Goal: Use online tool/utility: Utilize a website feature to perform a specific function

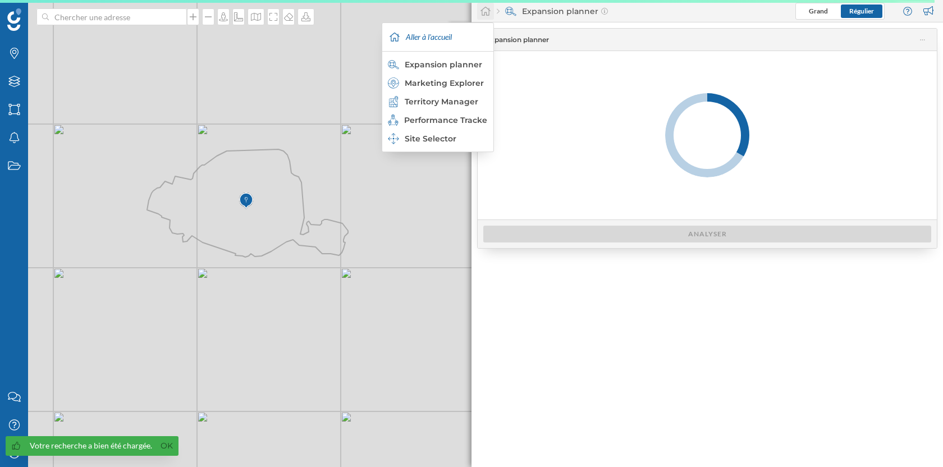
click at [483, 13] on icon at bounding box center [485, 11] width 11 height 10
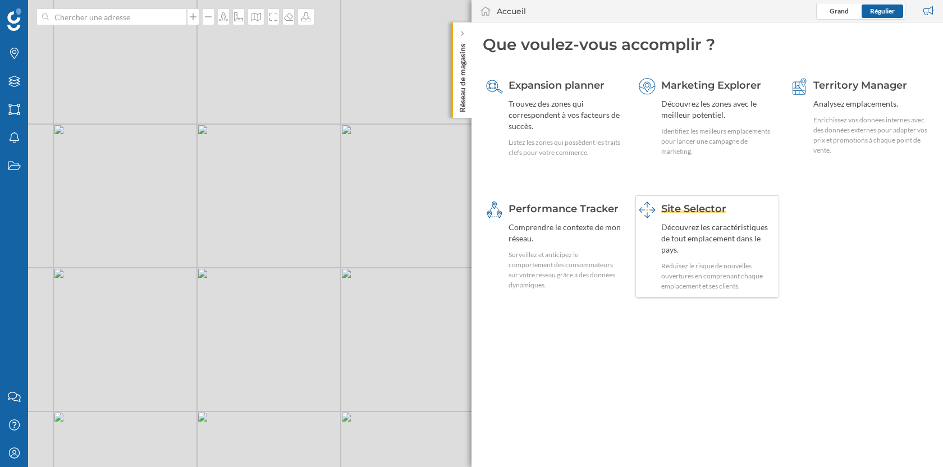
click at [686, 234] on div "Découvrez les caractéristiques de tout emplacement dans le pays." at bounding box center [718, 239] width 115 height 34
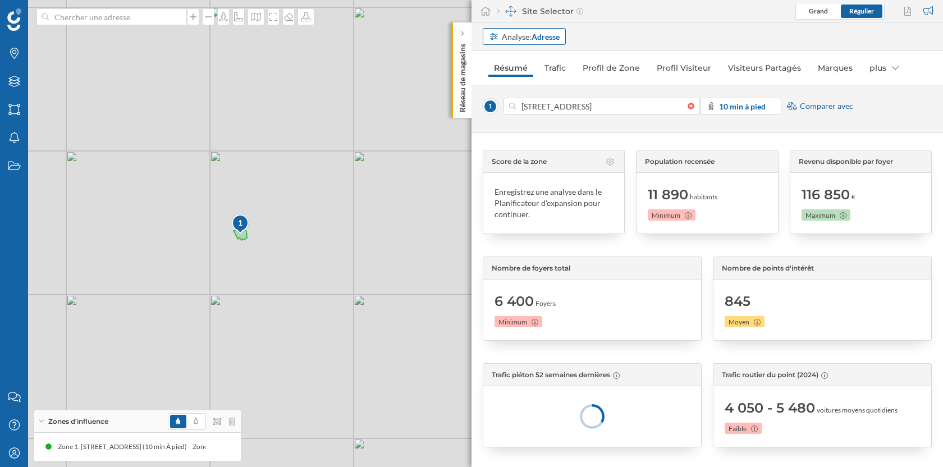
click at [537, 37] on strong "Adresse" at bounding box center [546, 37] width 28 height 10
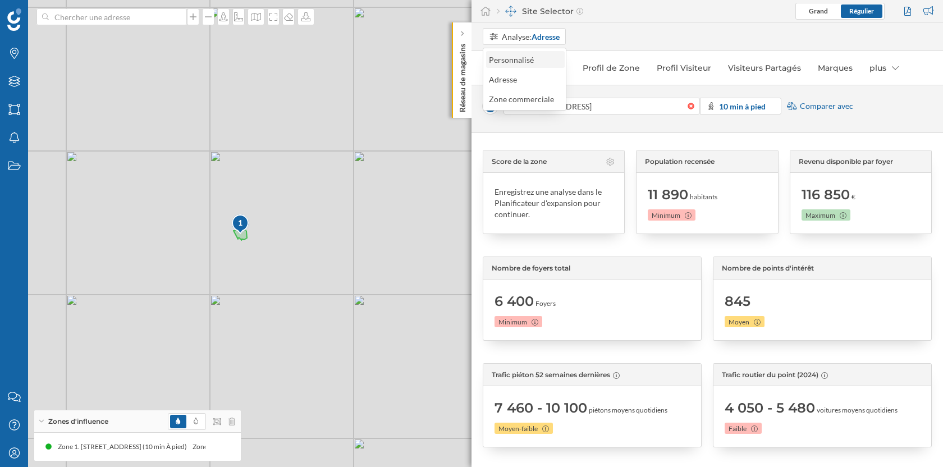
click at [532, 62] on div "Personnalisé" at bounding box center [511, 60] width 45 height 10
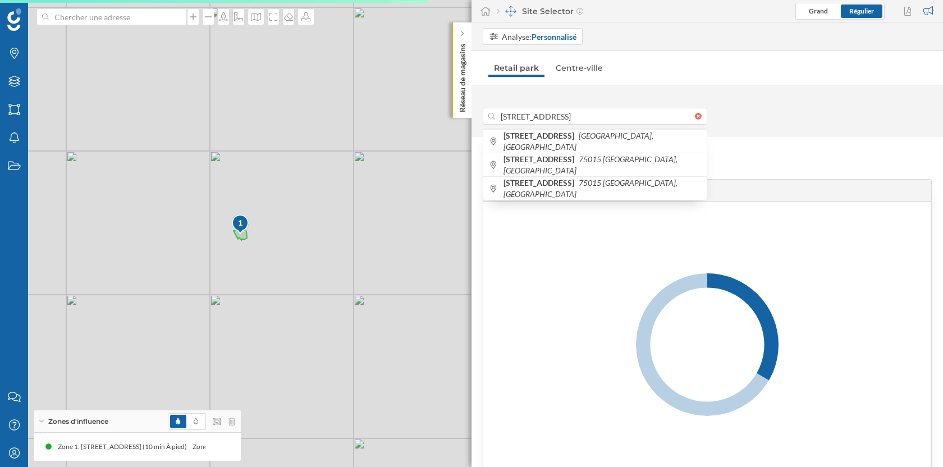
click at [750, 144] on div "Prévisions de ventes Prévisions de ventes Trafic Trafic piéton zone 1 Trafic pi…" at bounding box center [708, 301] width 472 height 331
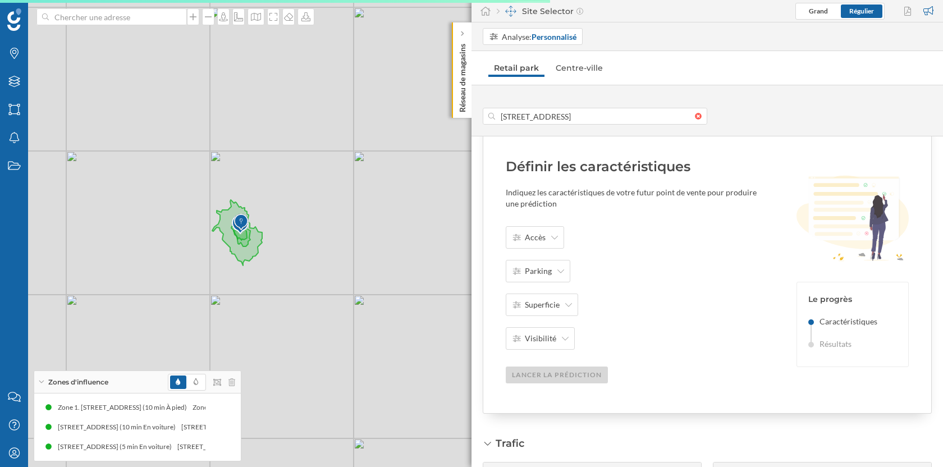
scroll to position [98, 0]
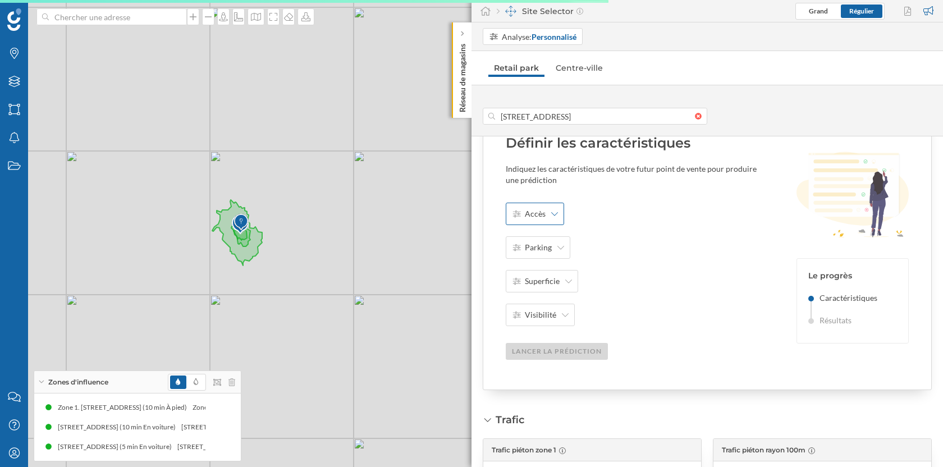
click at [540, 216] on span "Accès" at bounding box center [535, 213] width 21 height 11
click at [615, 207] on div "Accès Parking Superficie Visibilité Lancer la prédiction" at bounding box center [637, 281] width 263 height 157
click at [546, 211] on div "Accès" at bounding box center [535, 214] width 58 height 22
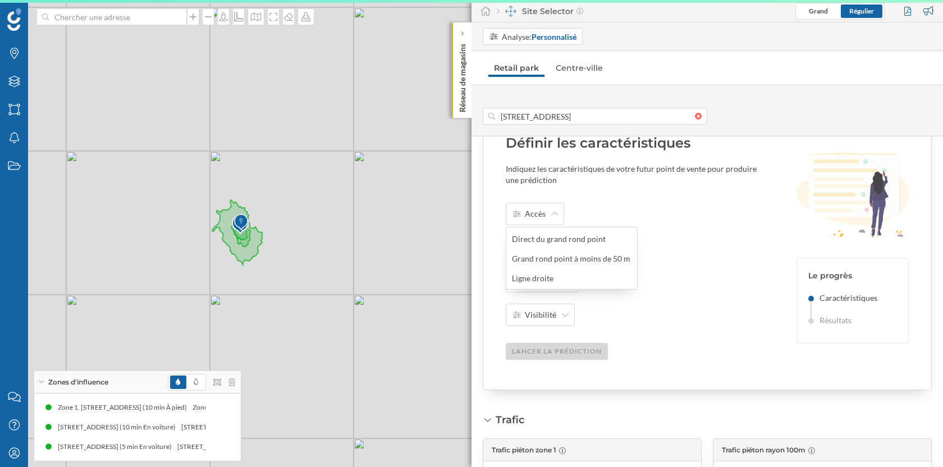
click at [602, 205] on div "Accès Parking Superficie Visibilité Lancer la prédiction" at bounding box center [637, 281] width 263 height 157
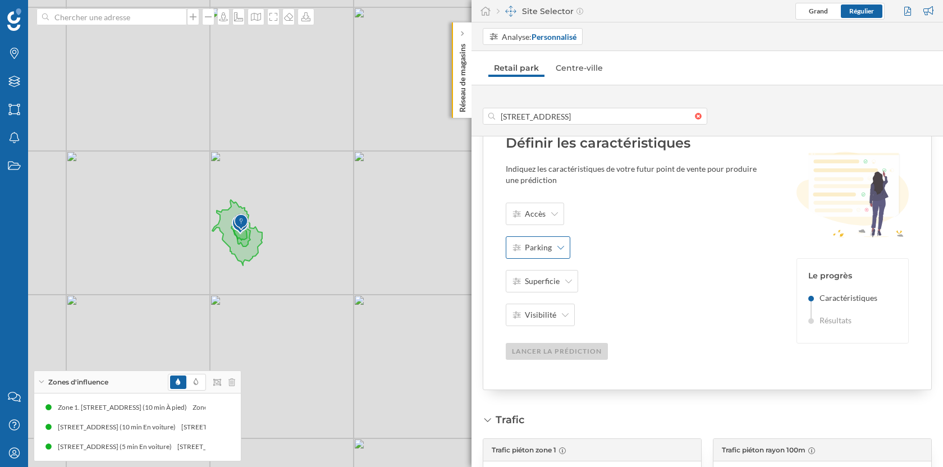
click at [550, 250] on span "Parking" at bounding box center [538, 247] width 27 height 11
click at [622, 226] on div "Accès Parking Superficie Visibilité Lancer la prédiction" at bounding box center [637, 281] width 263 height 157
click at [545, 254] on div "Parking" at bounding box center [538, 247] width 65 height 22
click at [664, 279] on div "Accès Parking Superficie Visibilité Lancer la prédiction" at bounding box center [637, 281] width 263 height 157
click at [568, 284] on icon at bounding box center [568, 281] width 7 height 8
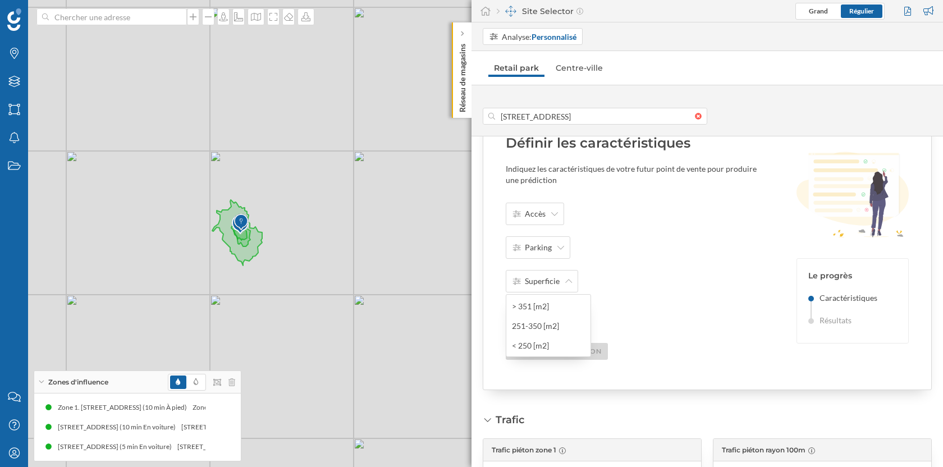
click at [637, 286] on div "Accès Parking Superficie Visibilité Lancer la prédiction" at bounding box center [637, 281] width 263 height 157
click at [555, 278] on span "Superficie" at bounding box center [542, 281] width 35 height 11
click at [554, 244] on div "Parking" at bounding box center [538, 247] width 65 height 22
click at [669, 269] on div "Accès Parking Superficie Visibilité Lancer la prédiction" at bounding box center [637, 281] width 263 height 157
click at [568, 310] on div "Visibilité" at bounding box center [540, 315] width 69 height 22
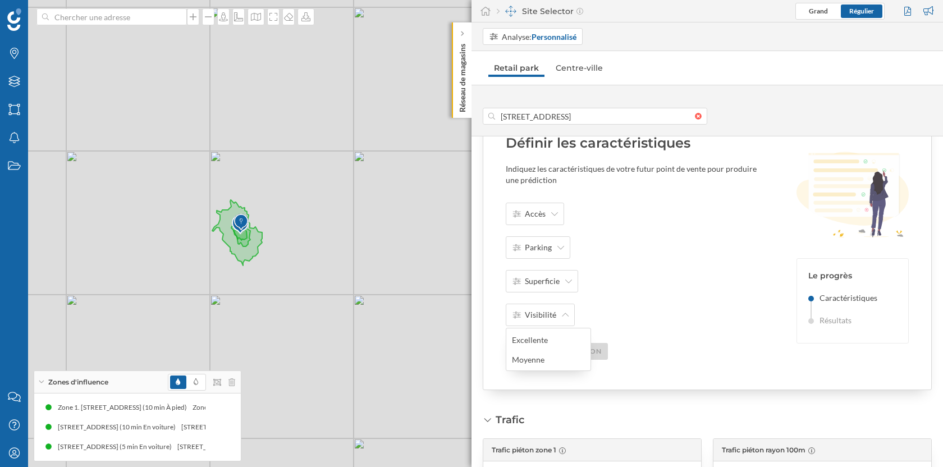
click at [666, 287] on div "Accès Parking Superficie Visibilité Lancer la prédiction" at bounding box center [637, 281] width 263 height 157
click at [553, 308] on div "Visibilité" at bounding box center [540, 315] width 69 height 22
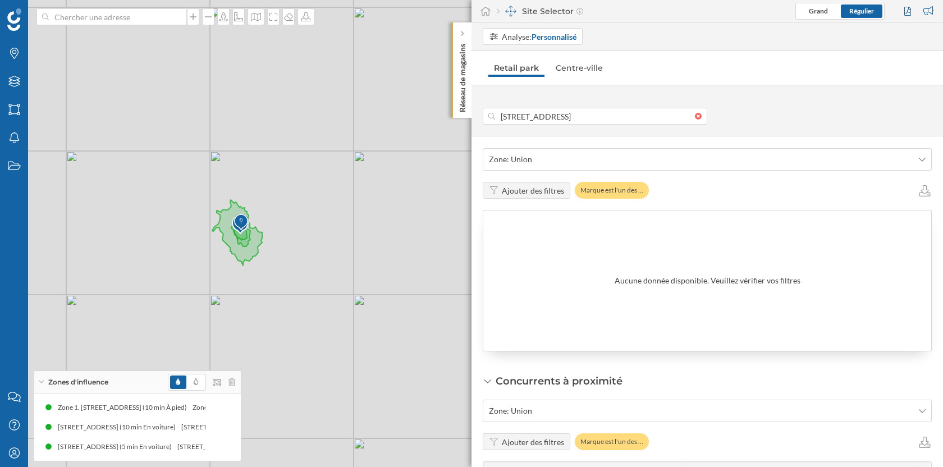
scroll to position [906, 0]
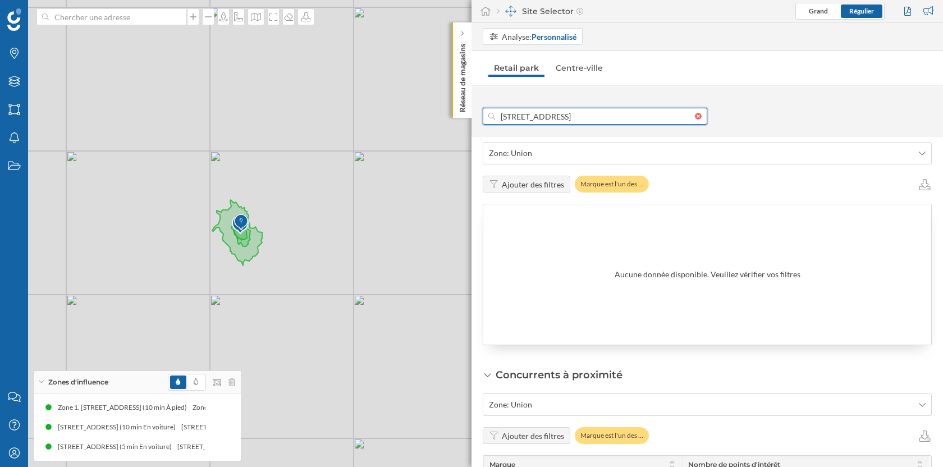
click at [581, 120] on input "[STREET_ADDRESS]" at bounding box center [595, 116] width 200 height 17
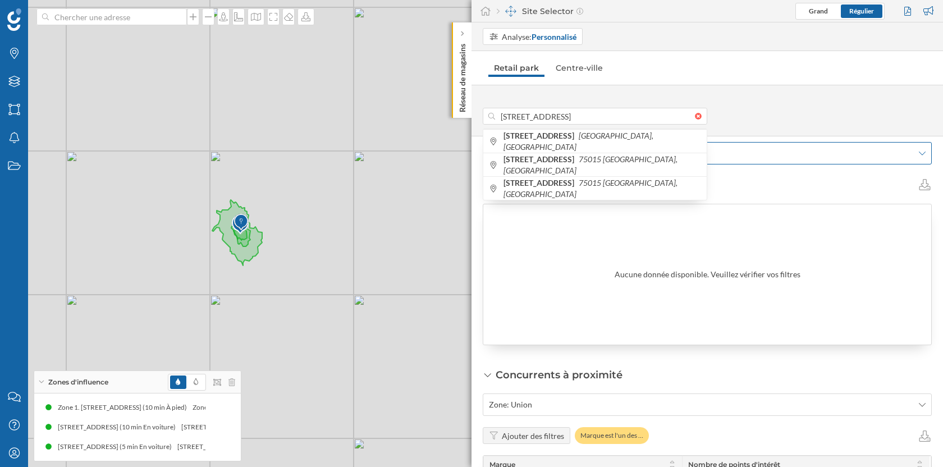
click at [750, 150] on span "Zone: Union" at bounding box center [701, 153] width 424 height 11
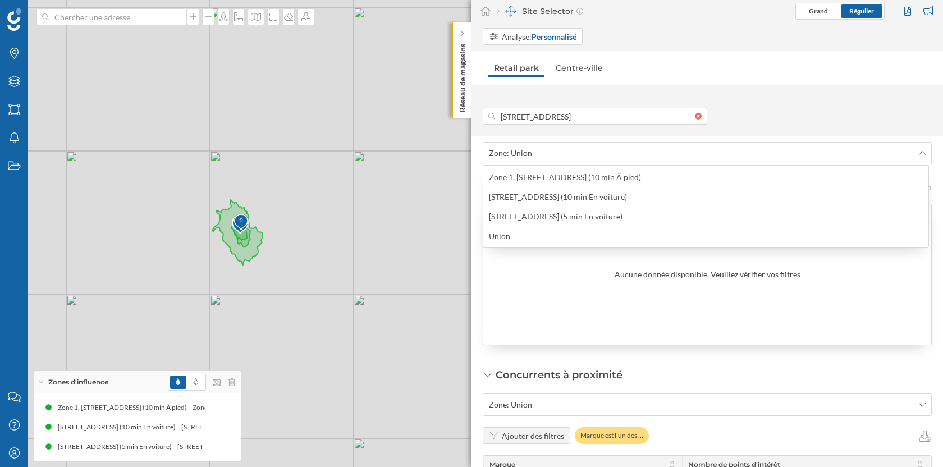
click at [588, 262] on div "Aucune donnée disponible. Veuillez vérifier vos filtres" at bounding box center [707, 274] width 448 height 140
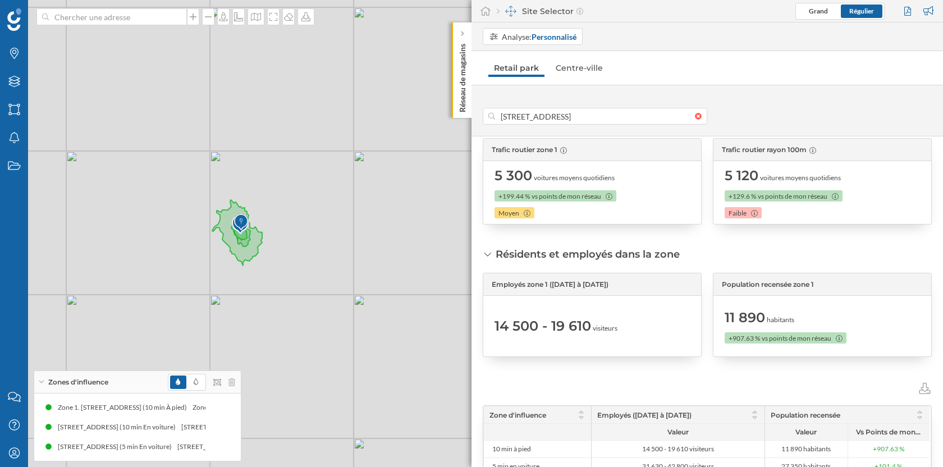
scroll to position [0, 0]
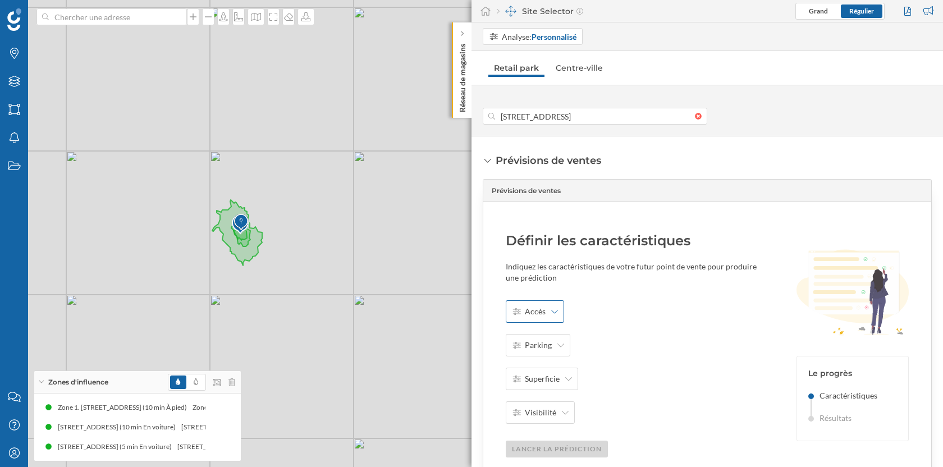
click at [554, 310] on icon at bounding box center [554, 312] width 7 height 8
click at [554, 333] on div "Direct du grand rond point" at bounding box center [571, 337] width 118 height 12
click at [545, 336] on div "Parking" at bounding box center [538, 345] width 65 height 22
click at [546, 370] on div "Oui" at bounding box center [548, 371] width 72 height 12
click at [539, 375] on span "Superficie" at bounding box center [542, 378] width 35 height 11
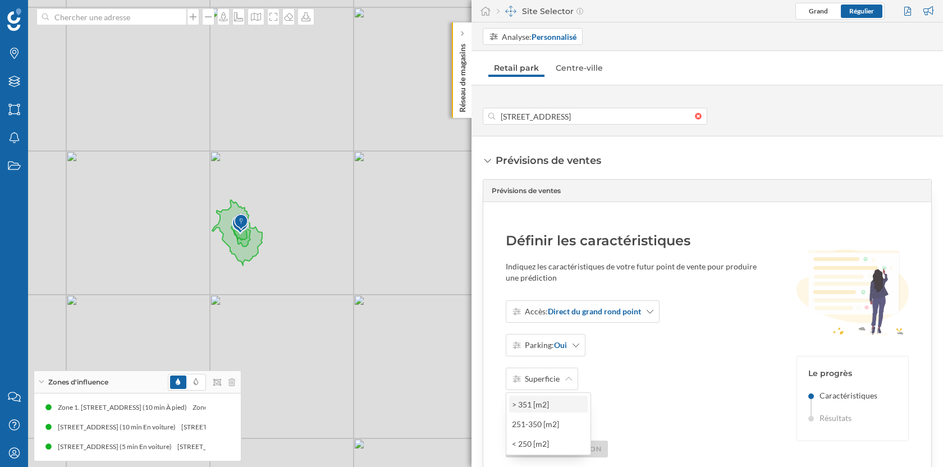
click at [539, 401] on div "> 351 [m2]" at bounding box center [548, 405] width 72 height 12
click at [539, 403] on div "Visibilité" at bounding box center [540, 412] width 69 height 22
click at [549, 436] on div "Excellente" at bounding box center [548, 438] width 72 height 12
click at [561, 443] on div "Lancer la prédiction" at bounding box center [557, 448] width 102 height 17
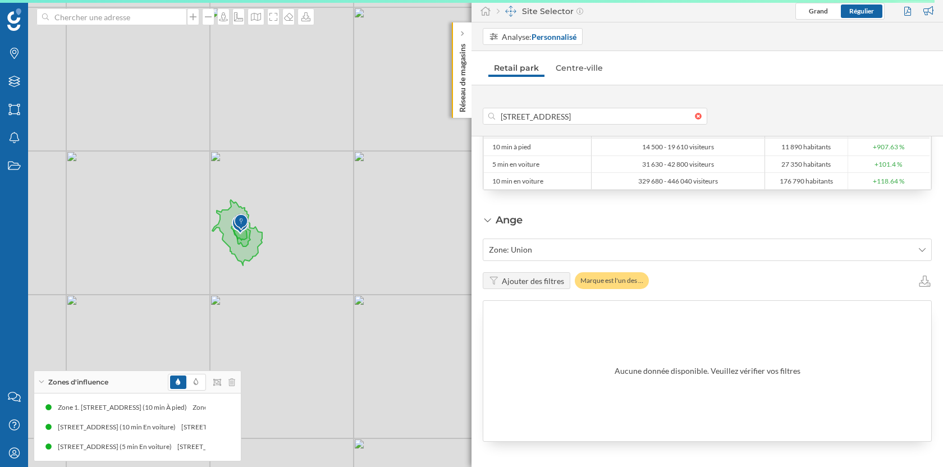
scroll to position [824, 0]
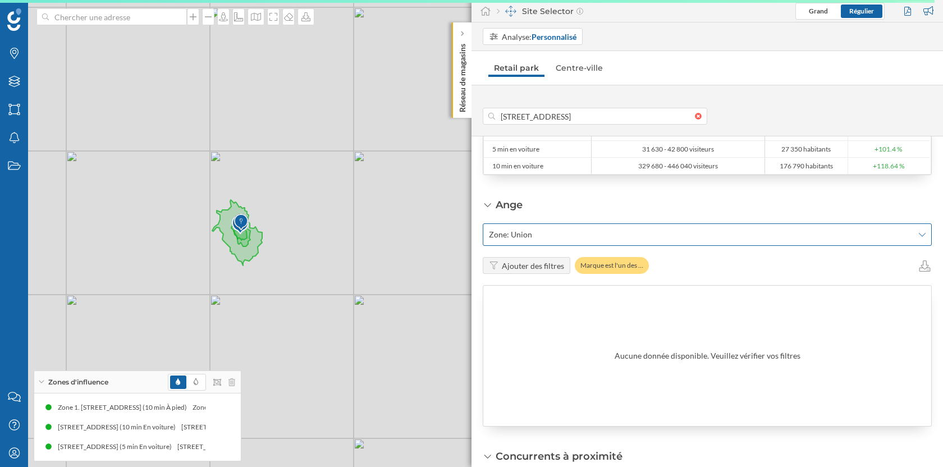
click at [649, 232] on span "Zone: Union" at bounding box center [701, 234] width 424 height 11
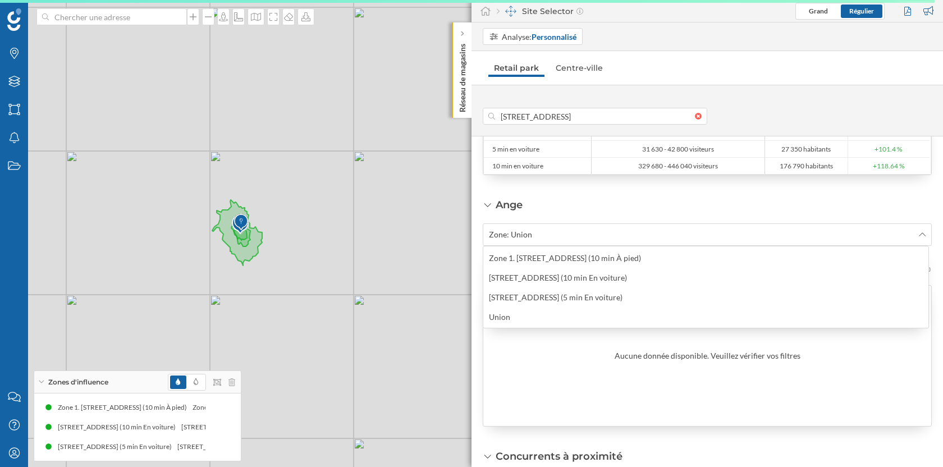
click at [637, 203] on div "Ange Zone: Union Ajouter des filtres Marque est l'un des … Aucune donnée dispon…" at bounding box center [707, 312] width 449 height 229
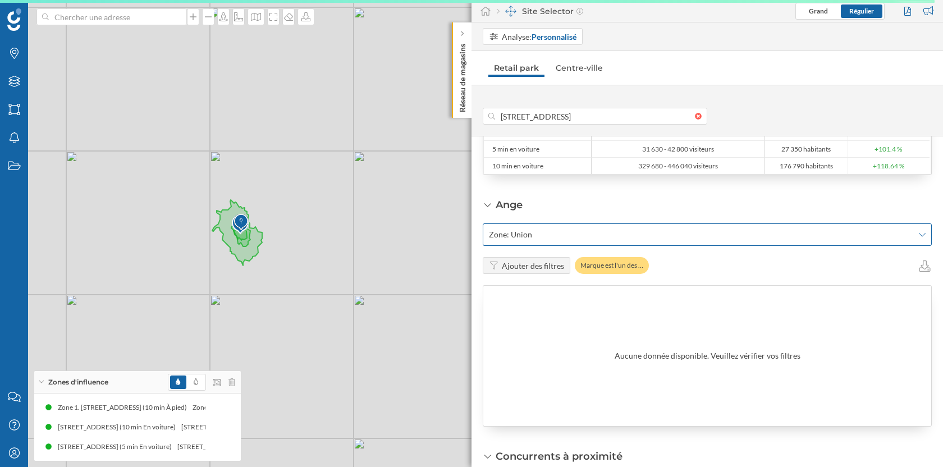
click at [633, 231] on span "Zone: Union" at bounding box center [701, 234] width 424 height 11
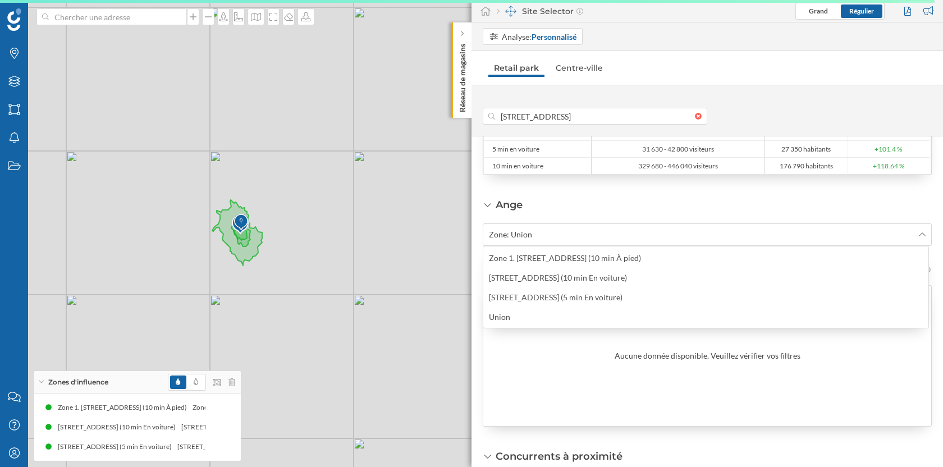
click at [624, 210] on div "Ange Zone: Union Ajouter des filtres Marque est l'un des … Aucune donnée dispon…" at bounding box center [707, 312] width 449 height 229
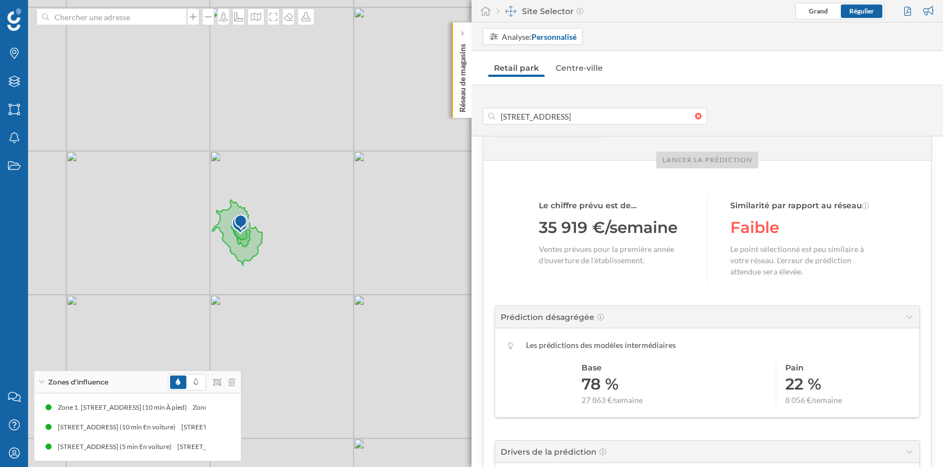
scroll to position [522, 0]
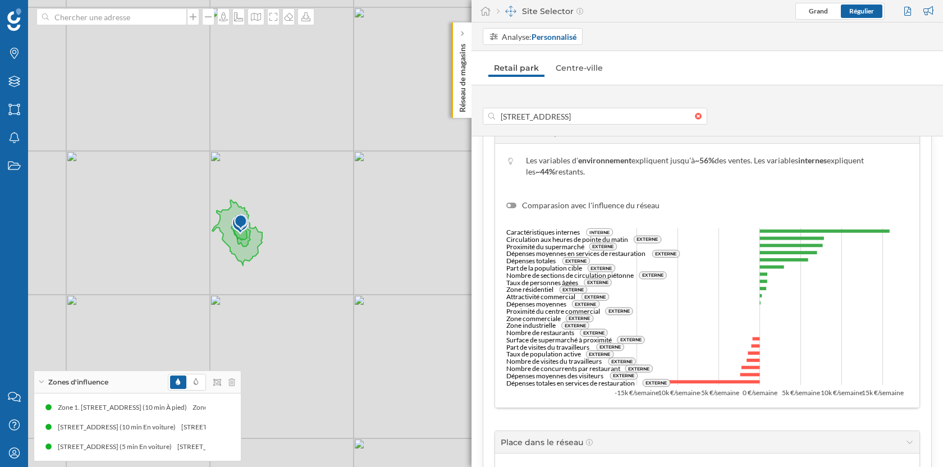
click at [514, 203] on div at bounding box center [511, 206] width 10 height 6
click at [0, 0] on input "Comparasion avec l'influence du réseau" at bounding box center [0, 0] width 0 height 0
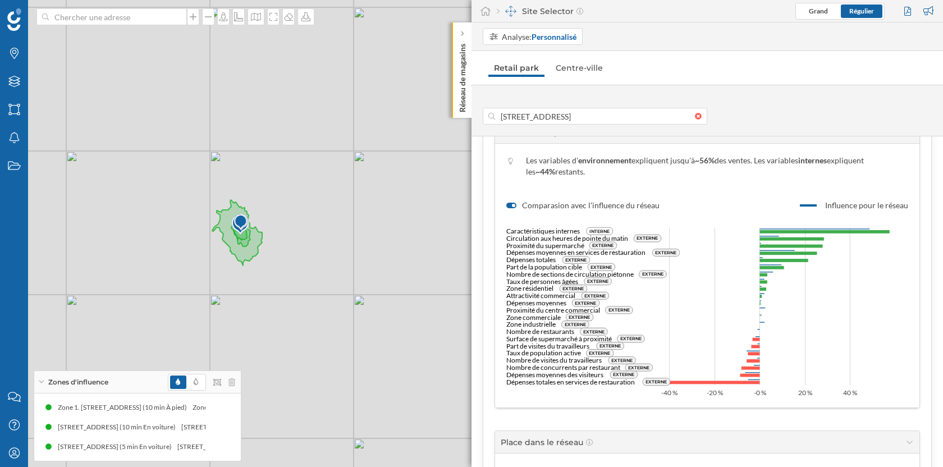
click at [514, 204] on div at bounding box center [513, 205] width 3 height 3
click at [0, 0] on input "Comparasion avec l'influence du réseau" at bounding box center [0, 0] width 0 height 0
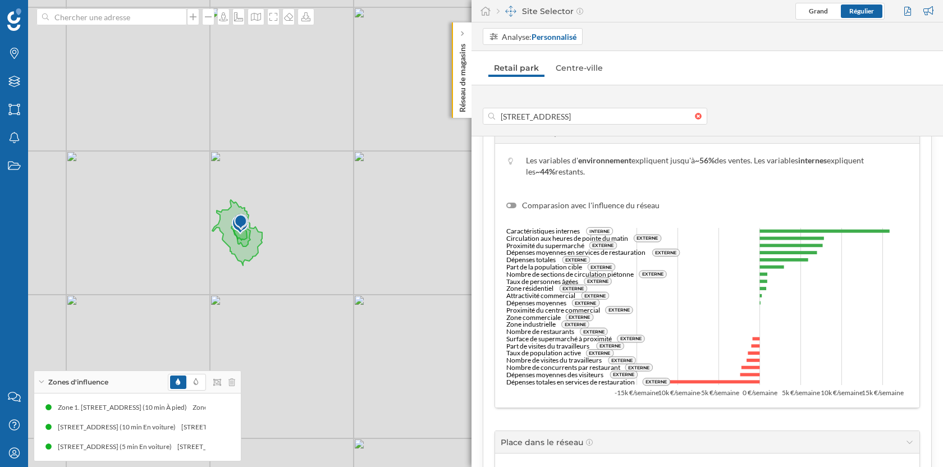
click at [514, 203] on div at bounding box center [511, 206] width 10 height 6
click at [0, 0] on input "Comparasion avec l'influence du réseau" at bounding box center [0, 0] width 0 height 0
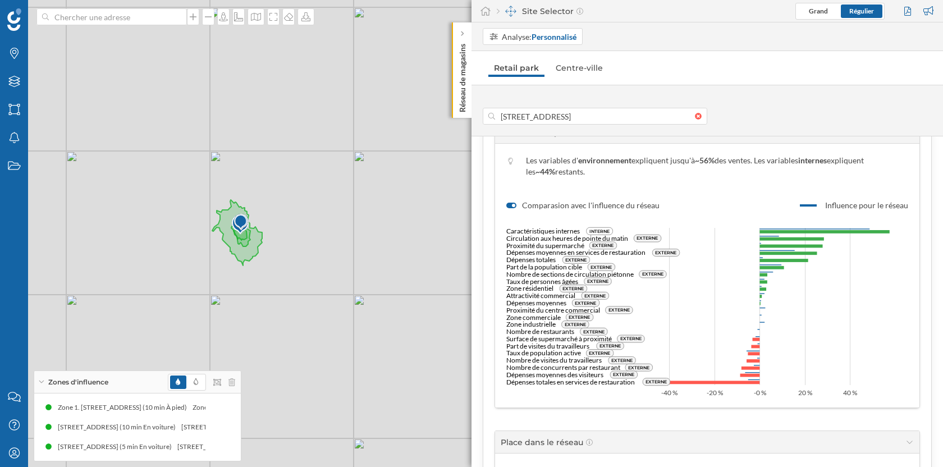
click at [514, 204] on div at bounding box center [513, 205] width 3 height 3
click at [0, 0] on input "Comparasion avec l'influence du réseau" at bounding box center [0, 0] width 0 height 0
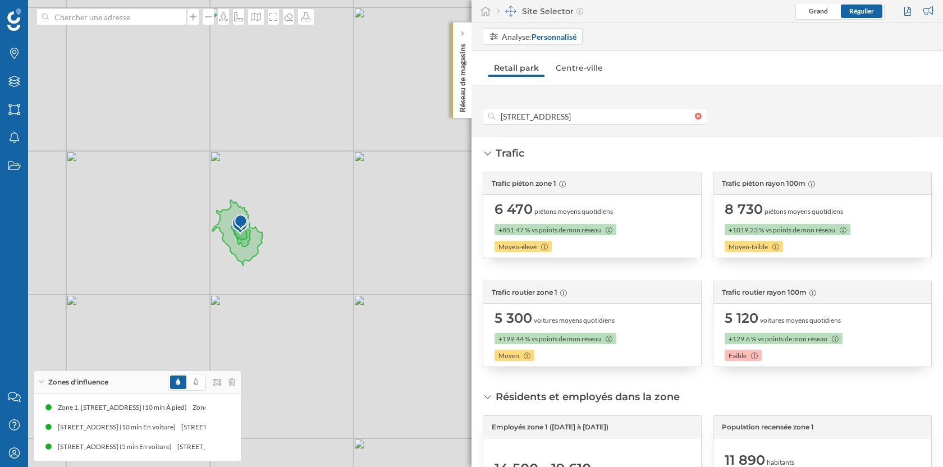
scroll to position [1013, 0]
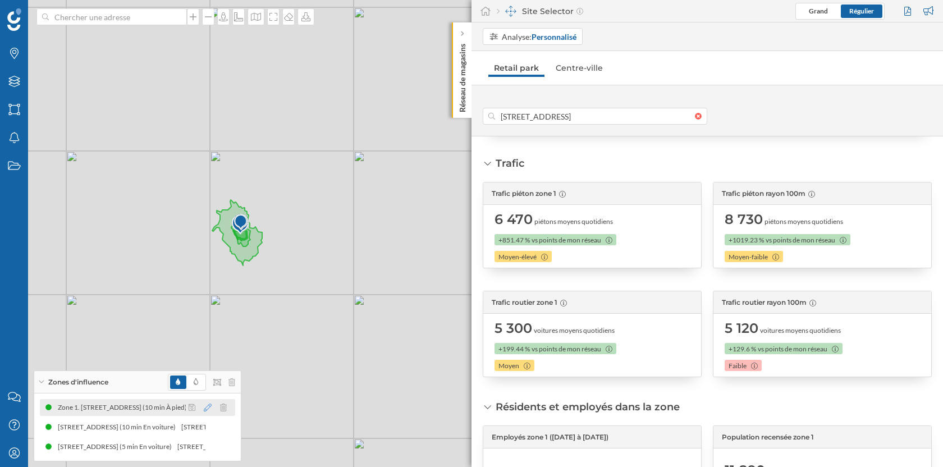
click at [205, 409] on icon at bounding box center [208, 408] width 8 height 8
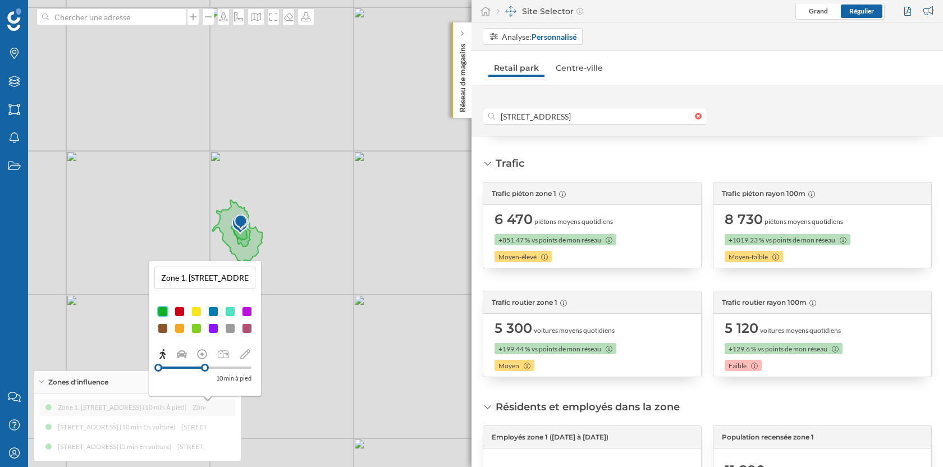
click at [182, 309] on div at bounding box center [179, 311] width 11 height 11
click at [218, 418] on div "Zone 1. [STREET_ADDRESS] (10 min À pied) Zone 1. [STREET_ADDRESS] (10 min À pie…" at bounding box center [137, 427] width 195 height 56
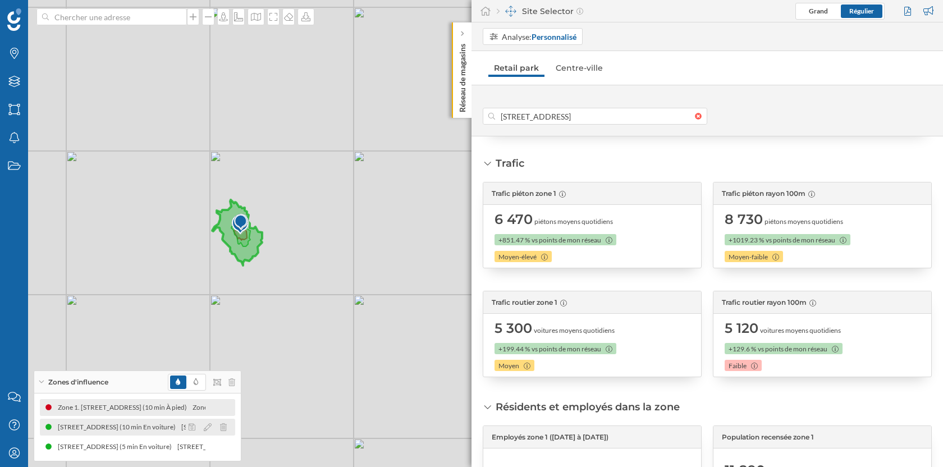
click at [213, 428] on div at bounding box center [211, 427] width 50 height 13
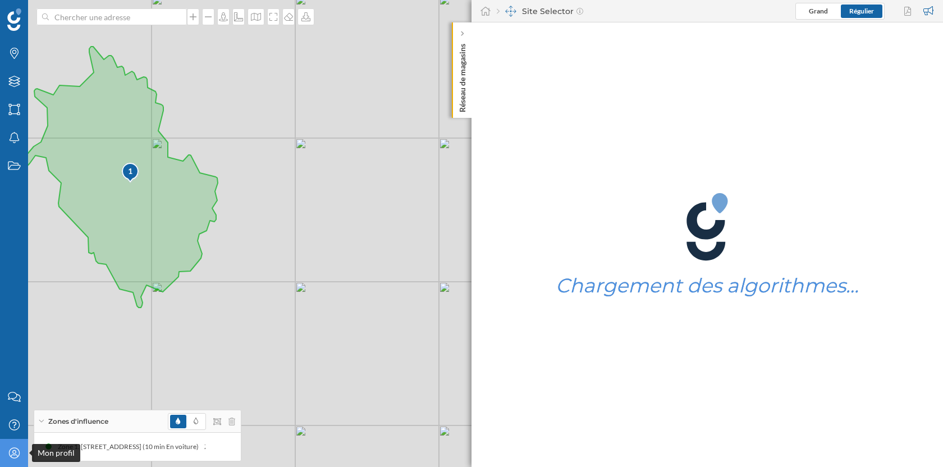
click at [11, 453] on icon "Mon profil" at bounding box center [14, 452] width 14 height 11
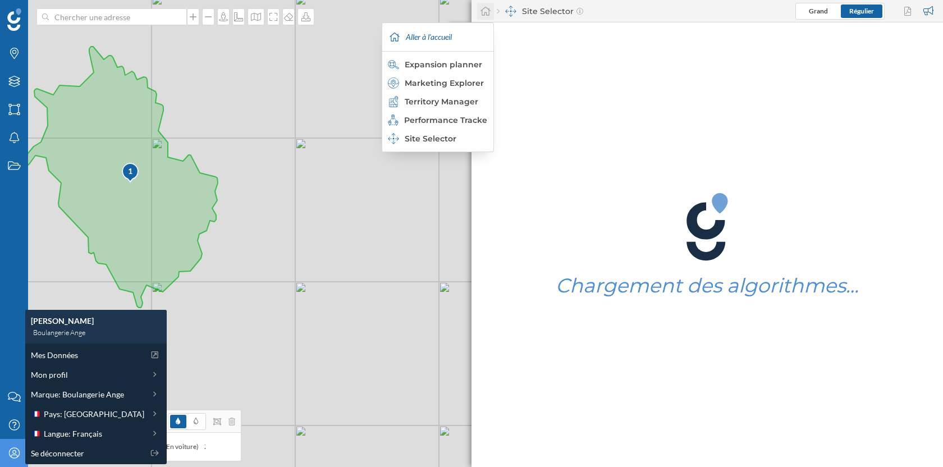
click at [489, 15] on icon at bounding box center [486, 11] width 10 height 9
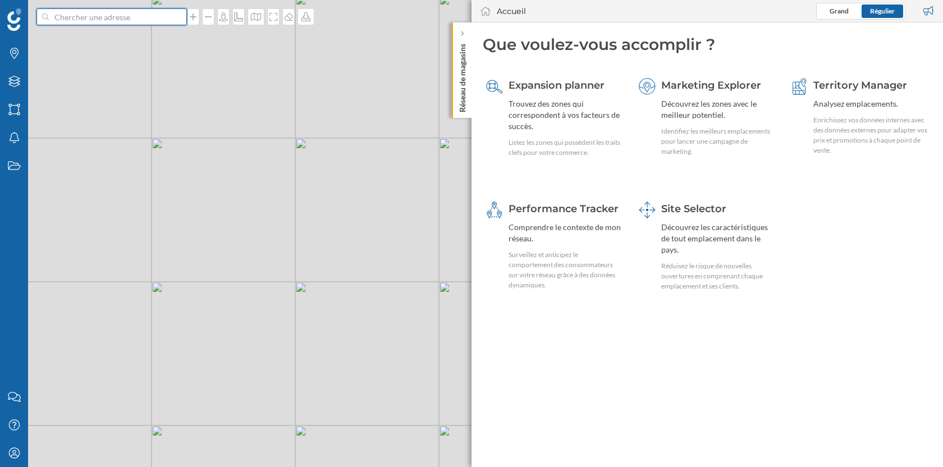
click at [98, 18] on input at bounding box center [112, 16] width 126 height 17
type input "[PERSON_NAME]"
click at [141, 45] on icon "Boulevard [PERSON_NAME], [GEOGRAPHIC_DATA], [GEOGRAPHIC_DATA]" at bounding box center [131, 41] width 149 height 21
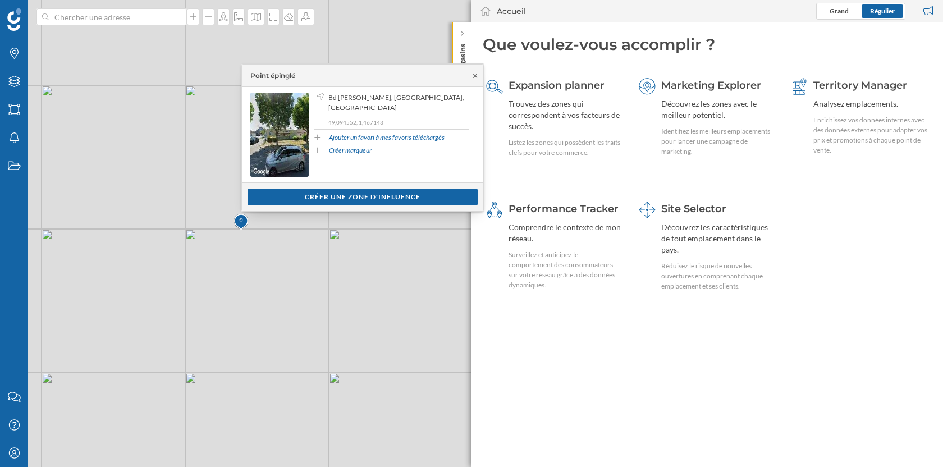
click at [475, 77] on icon at bounding box center [475, 75] width 8 height 7
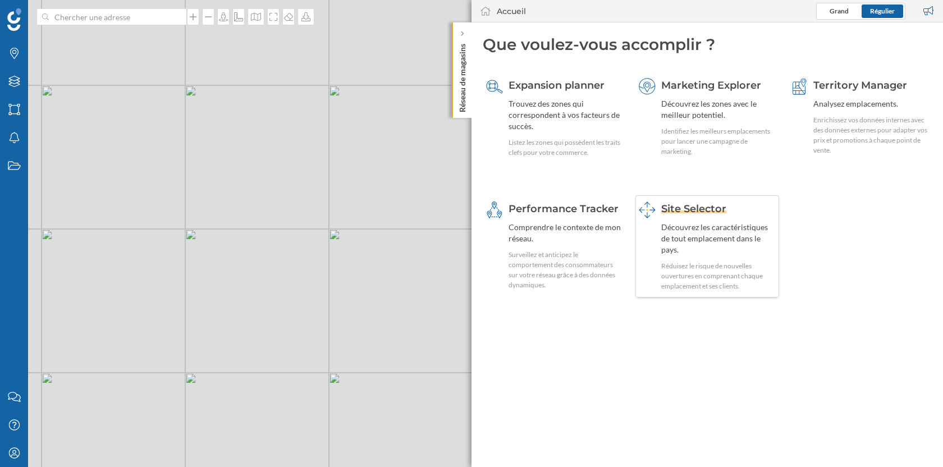
click at [667, 239] on div "Découvrez les caractéristiques de tout emplacement dans le pays." at bounding box center [718, 239] width 115 height 34
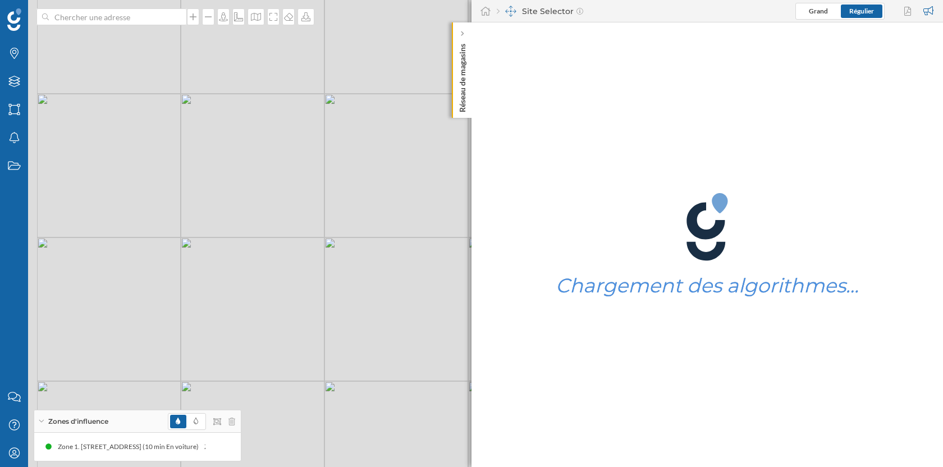
drag, startPoint x: 222, startPoint y: 318, endPoint x: 349, endPoint y: 263, distance: 138.5
click at [349, 263] on div "1 © Mapbox © OpenStreetMap Improve this map" at bounding box center [471, 233] width 943 height 467
drag, startPoint x: 197, startPoint y: 185, endPoint x: 284, endPoint y: 259, distance: 113.9
click at [284, 259] on div "1 © Mapbox © OpenStreetMap Improve this map" at bounding box center [471, 233] width 943 height 467
